Goal: Information Seeking & Learning: Learn about a topic

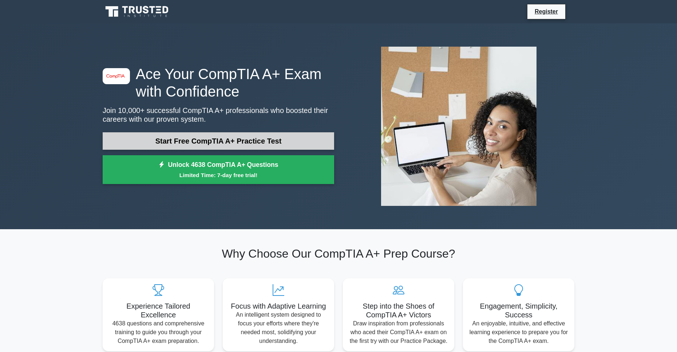
click at [258, 148] on link "Start Free CompTIA A+ Practice Test" at bounding box center [219, 140] width 232 height 17
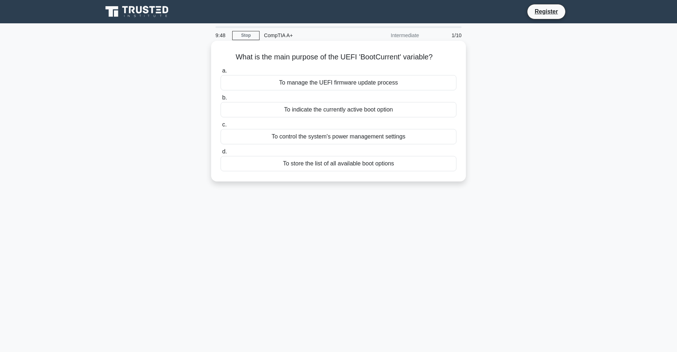
click at [305, 169] on div "To store the list of all available boot options" at bounding box center [339, 163] width 236 height 15
click at [221, 154] on input "d. To store the list of all available boot options" at bounding box center [221, 151] width 0 height 5
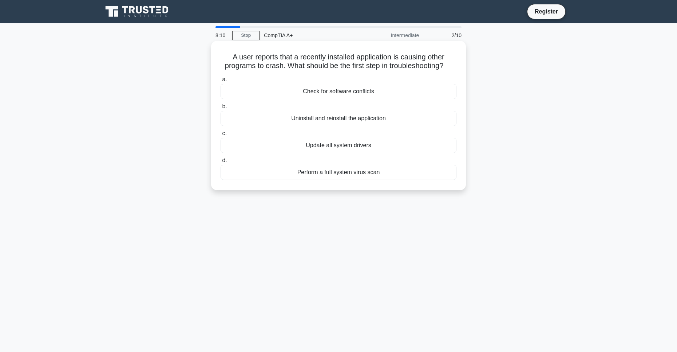
click at [341, 172] on div "Perform a full system virus scan" at bounding box center [339, 172] width 236 height 15
click at [221, 163] on input "d. Perform a full system virus scan" at bounding box center [221, 160] width 0 height 5
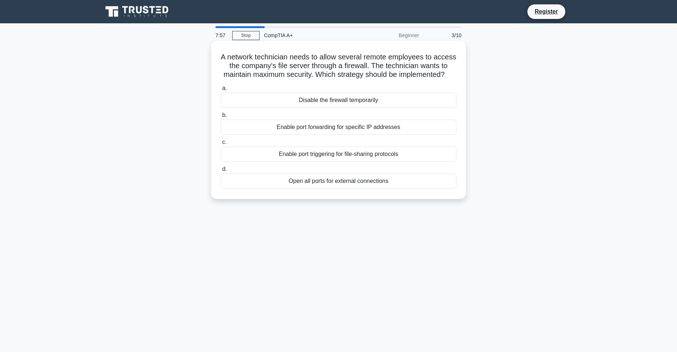
click at [287, 135] on div "Enable port forwarding for specific IP addresses" at bounding box center [339, 126] width 236 height 15
click at [221, 118] on input "b. Enable port forwarding for specific IP addresses" at bounding box center [221, 115] width 0 height 5
click at [321, 179] on div "Use a USB-C to VGA adapter" at bounding box center [339, 180] width 236 height 15
click at [221, 172] on input "d. Use a USB-C to VGA adapter" at bounding box center [221, 169] width 0 height 5
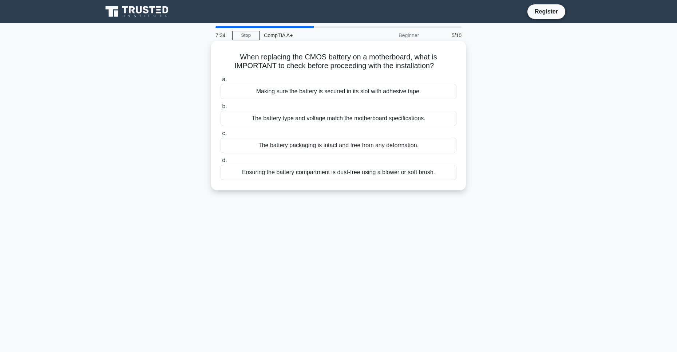
click at [282, 116] on div "The battery type and voltage match the motherboard specifications." at bounding box center [339, 118] width 236 height 15
click at [221, 109] on input "b. The battery type and voltage match the motherboard specifications." at bounding box center [221, 106] width 0 height 5
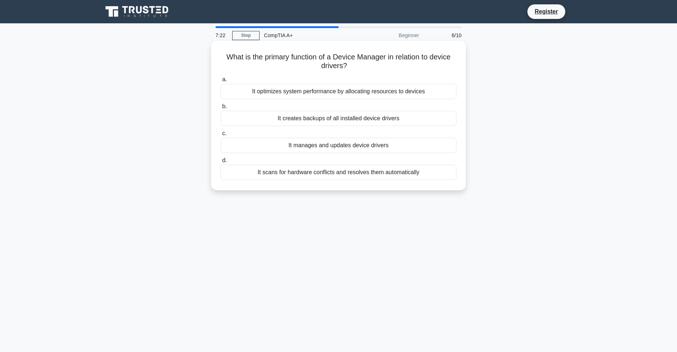
click at [291, 149] on div "It manages and updates device drivers" at bounding box center [339, 145] width 236 height 15
click at [221, 136] on input "c. It manages and updates device drivers" at bounding box center [221, 133] width 0 height 5
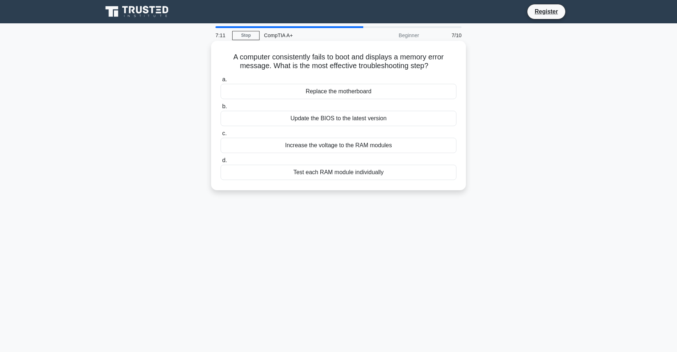
click at [306, 119] on div "Update the BIOS to the latest version" at bounding box center [339, 118] width 236 height 15
click at [221, 109] on input "b. Update the BIOS to the latest version" at bounding box center [221, 106] width 0 height 5
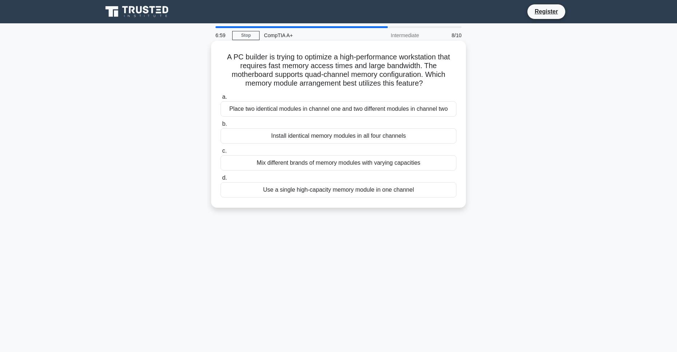
click at [275, 169] on div "Mix different brands of memory modules with varying capacities" at bounding box center [339, 162] width 236 height 15
click at [221, 153] on input "c. Mix different brands of memory modules with varying capacities" at bounding box center [221, 151] width 0 height 5
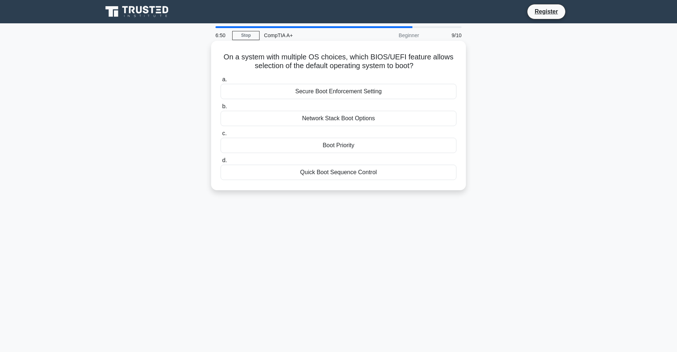
click at [311, 146] on div "Boot Priority" at bounding box center [339, 145] width 236 height 15
click at [221, 136] on input "c. Boot Priority" at bounding box center [221, 133] width 0 height 5
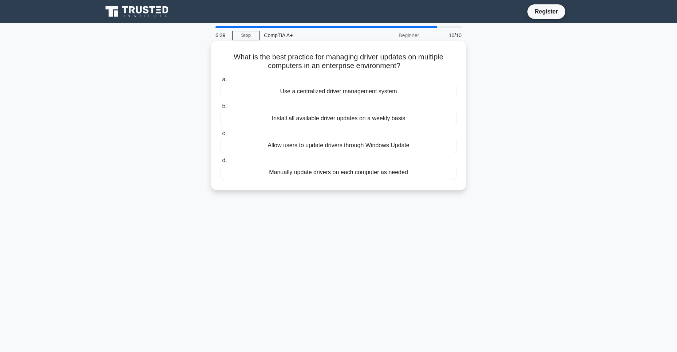
click at [333, 181] on div "a. Use a centralized driver management system b. Install all available driver u…" at bounding box center [338, 128] width 245 height 108
click at [333, 173] on div "Manually update drivers on each computer as needed" at bounding box center [339, 172] width 236 height 15
click at [221, 163] on input "d. Manually update drivers on each computer as needed" at bounding box center [221, 160] width 0 height 5
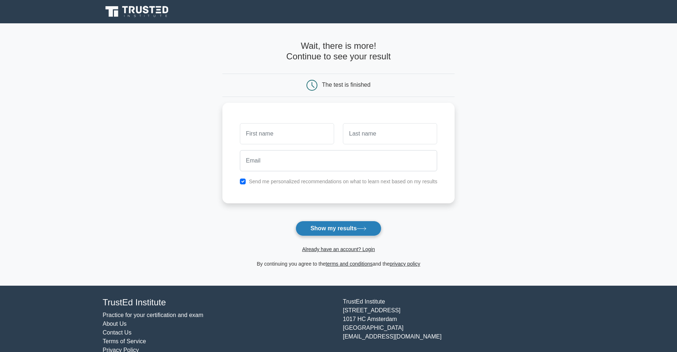
click at [335, 232] on button "Show my results" at bounding box center [339, 228] width 86 height 15
